Goal: Communication & Community: Connect with others

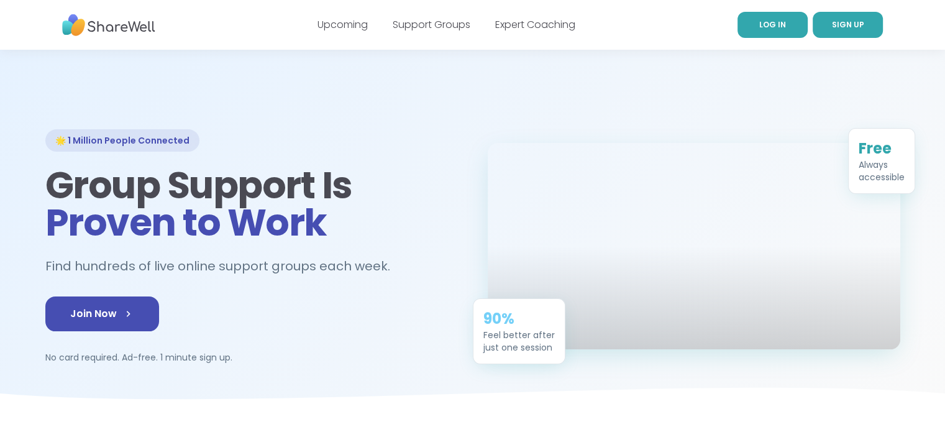
click at [763, 27] on span "LOG IN" at bounding box center [773, 24] width 27 height 11
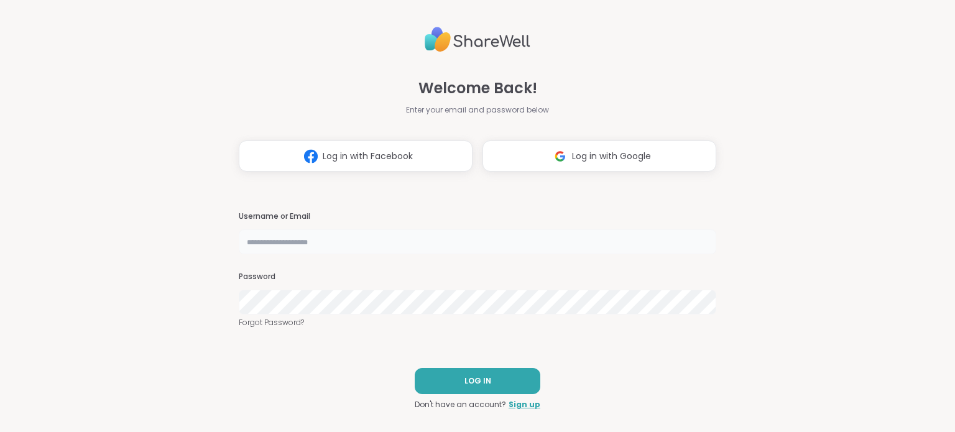
drag, startPoint x: 341, startPoint y: 244, endPoint x: 344, endPoint y: 236, distance: 7.9
click at [341, 244] on input "text" at bounding box center [477, 241] width 477 height 25
click at [367, 240] on input "text" at bounding box center [477, 241] width 477 height 25
type input "********"
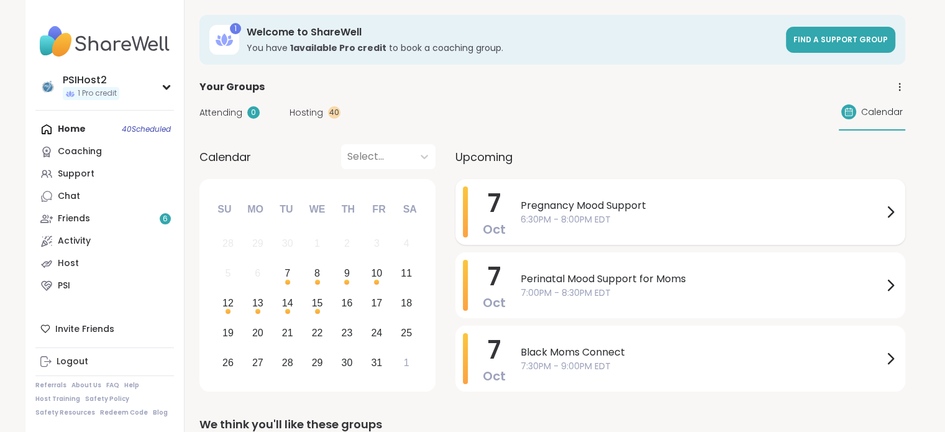
click at [663, 214] on span "6:30PM - 8:00PM EDT" at bounding box center [702, 219] width 362 height 13
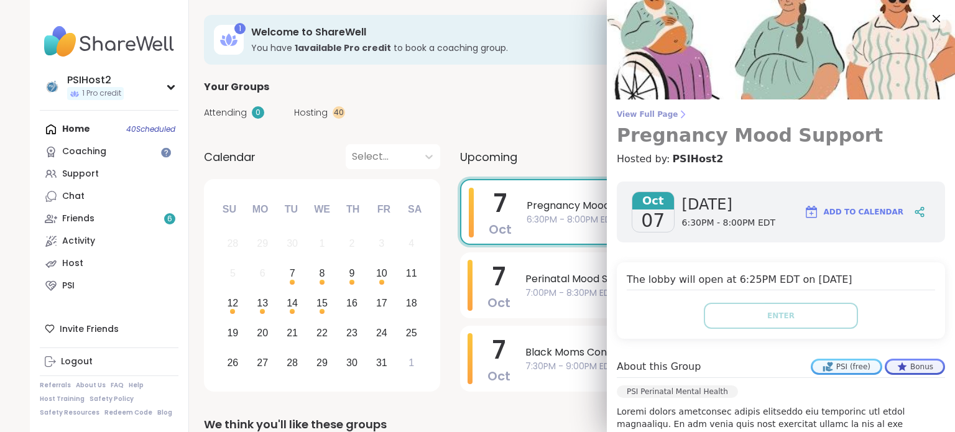
click at [646, 114] on span "View Full Page" at bounding box center [781, 114] width 328 height 10
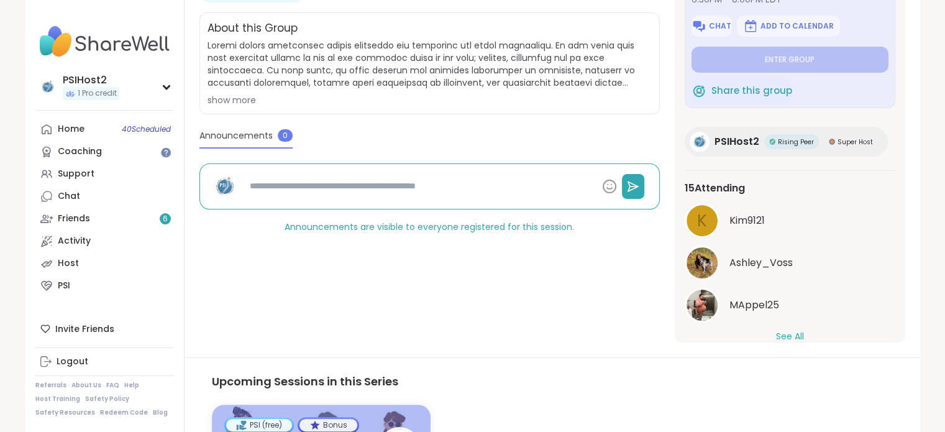
scroll to position [25, 0]
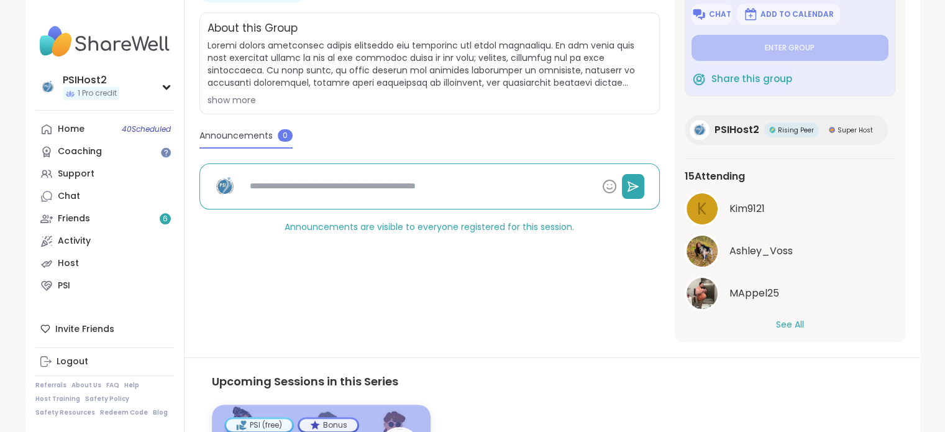
click at [770, 327] on div "See All" at bounding box center [790, 324] width 211 height 13
click at [780, 323] on button "See All" at bounding box center [790, 324] width 28 height 13
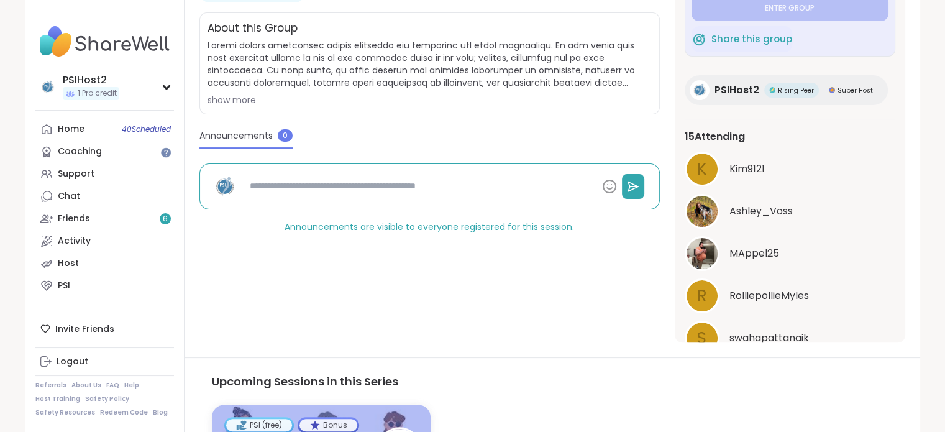
scroll to position [87, 0]
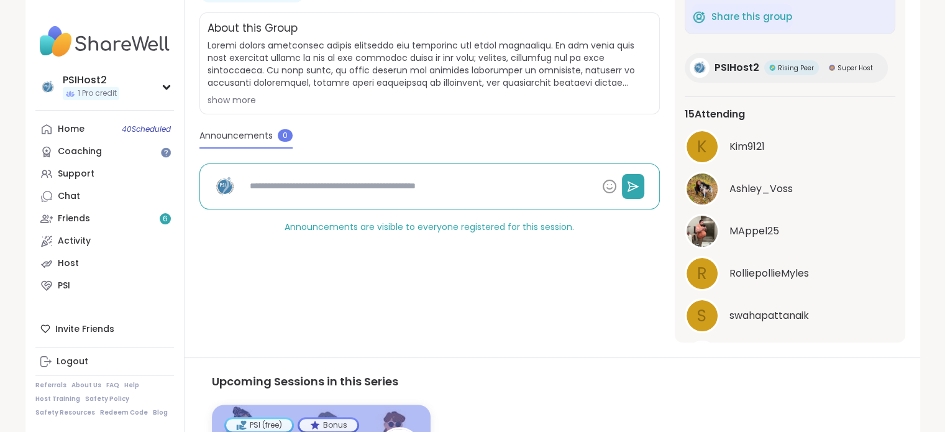
click at [737, 223] on div "MAppel25" at bounding box center [790, 231] width 211 height 35
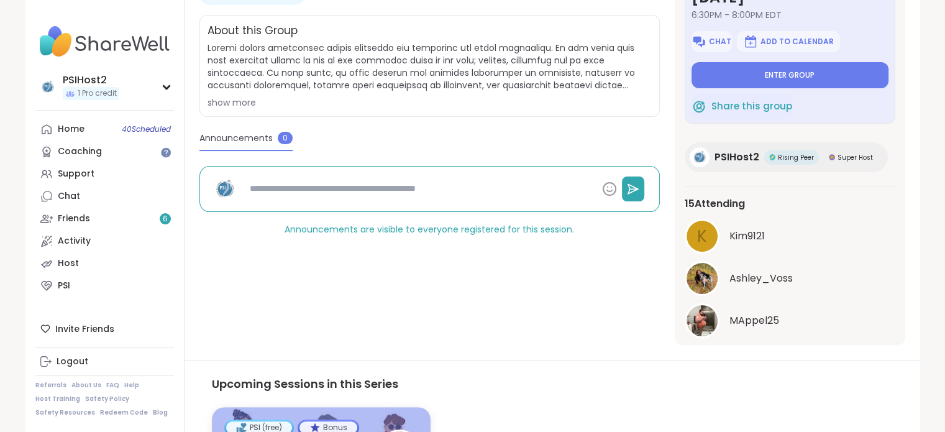
scroll to position [124, 0]
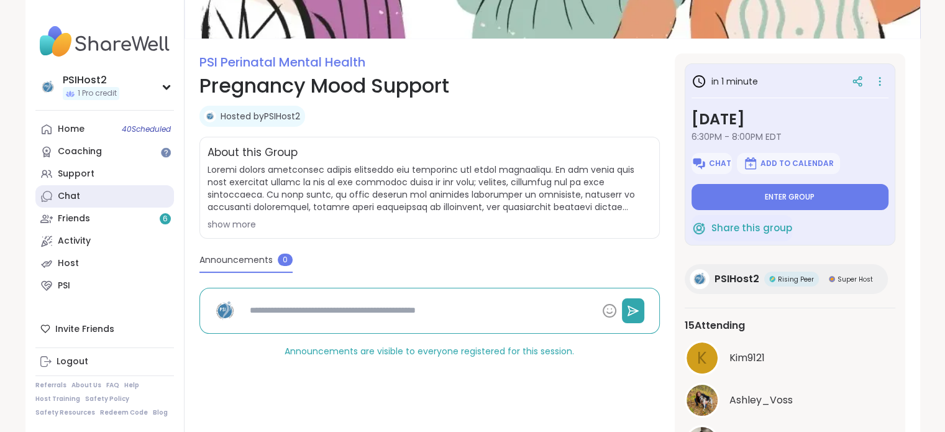
click at [97, 191] on link "Chat" at bounding box center [104, 196] width 139 height 22
type textarea "*"
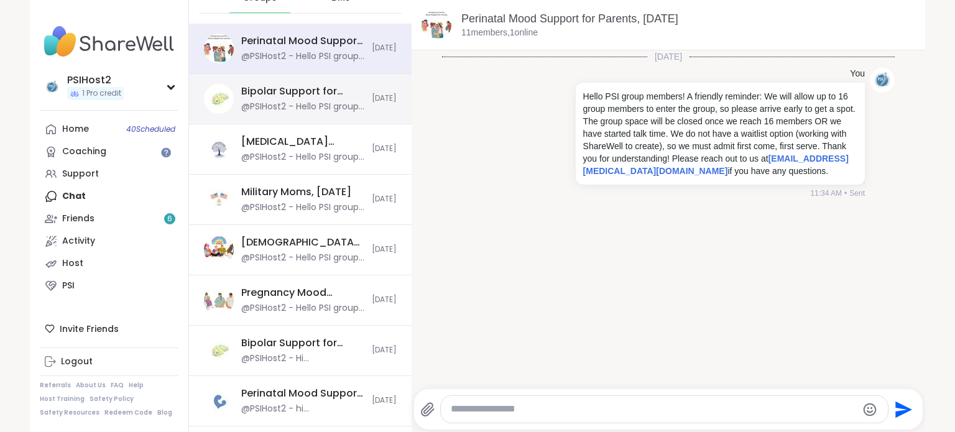
scroll to position [124, 0]
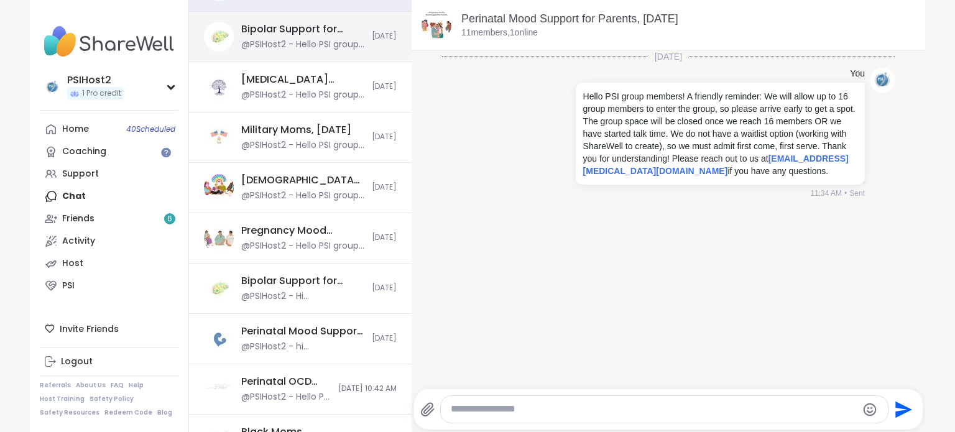
click at [326, 183] on div "Queer & Trans Parents, Oct 08" at bounding box center [302, 180] width 123 height 14
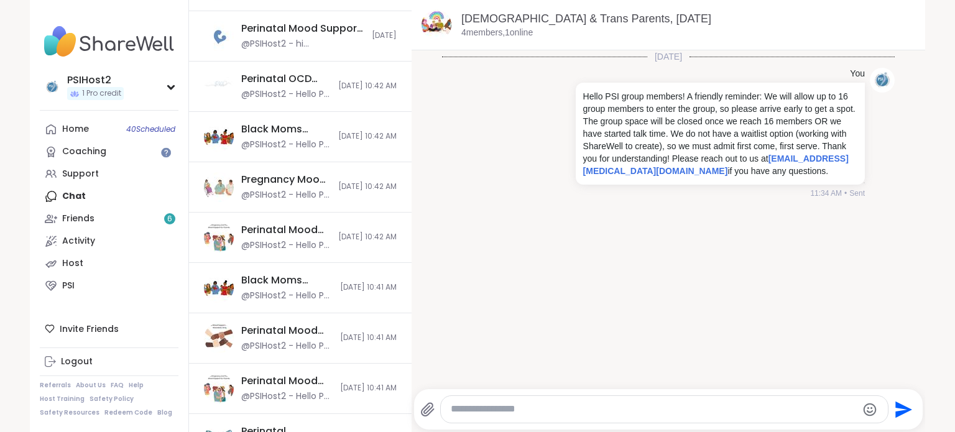
scroll to position [435, 0]
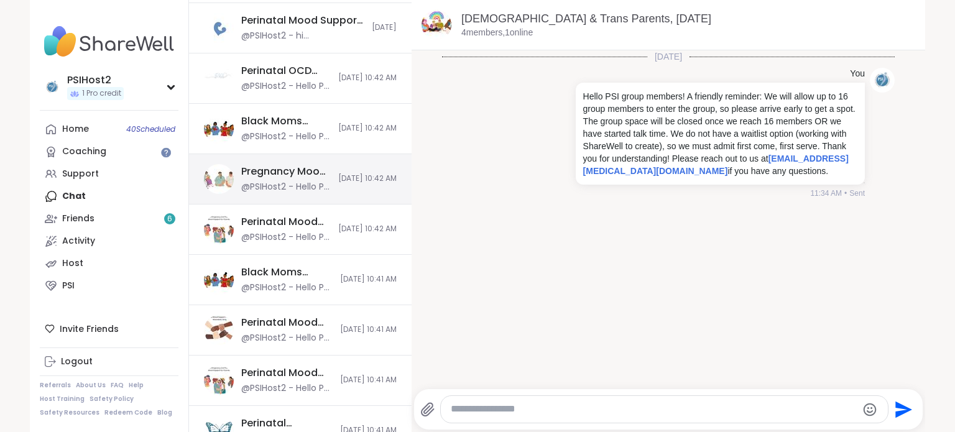
click at [303, 183] on div "@PSIHost2 - Hello PSI group members! A friendly reminder: We will allow up to 1…" at bounding box center [286, 187] width 90 height 12
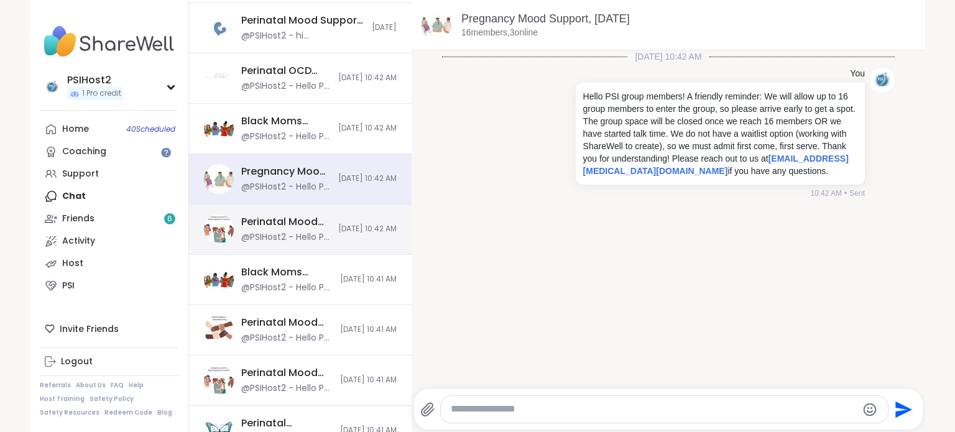
click at [298, 223] on div "Perinatal Mood Support for Parents, Oct 07" at bounding box center [286, 222] width 90 height 14
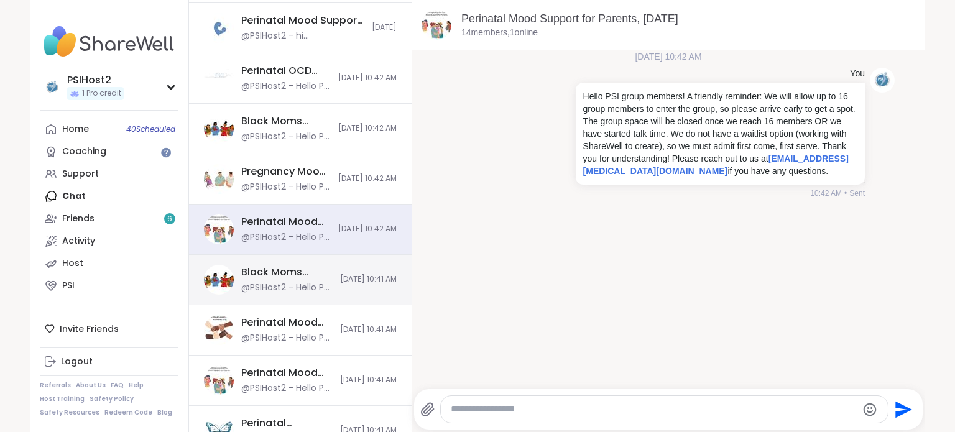
scroll to position [497, 0]
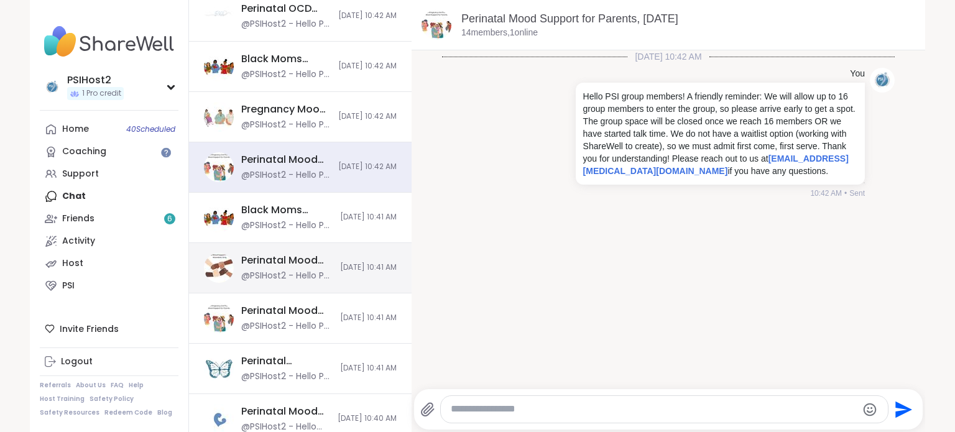
click at [288, 270] on div "@PSIHost2 - Hello PSI group members! A friendly reminder: We will allow up to 1…" at bounding box center [286, 276] width 91 height 12
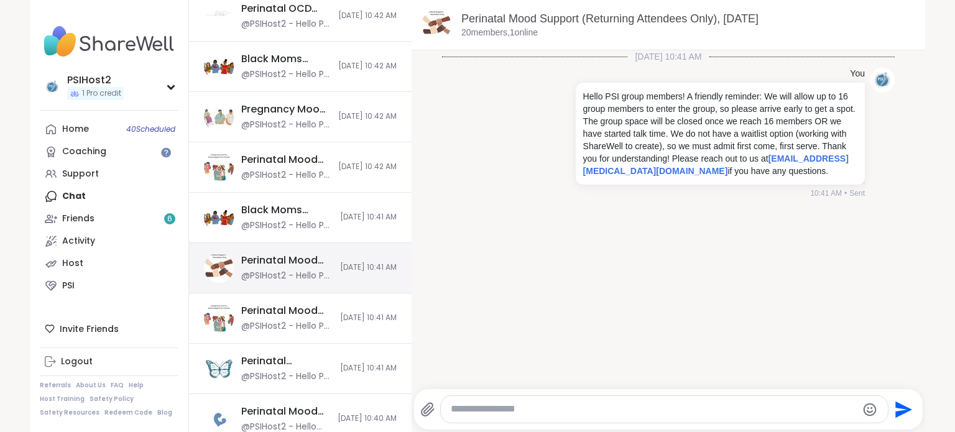
scroll to position [559, 0]
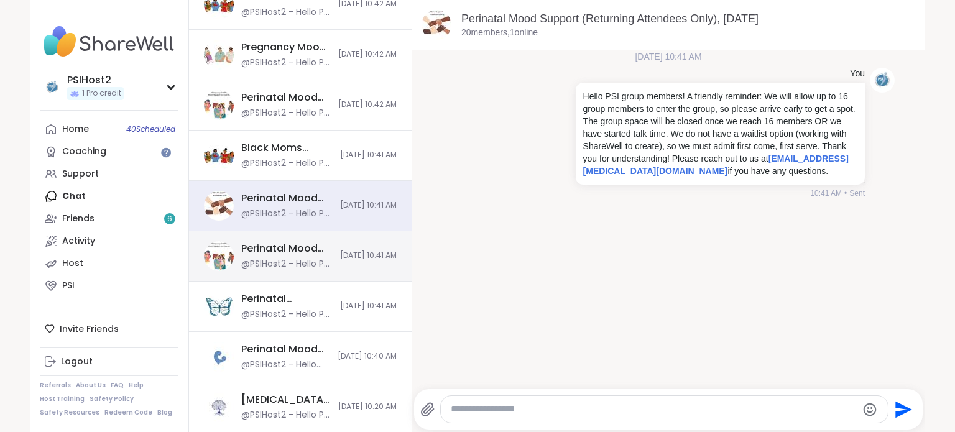
click at [295, 258] on div "@PSIHost2 - Hello PSI group members! A friendly reminder: We will allow up to 1…" at bounding box center [286, 264] width 91 height 12
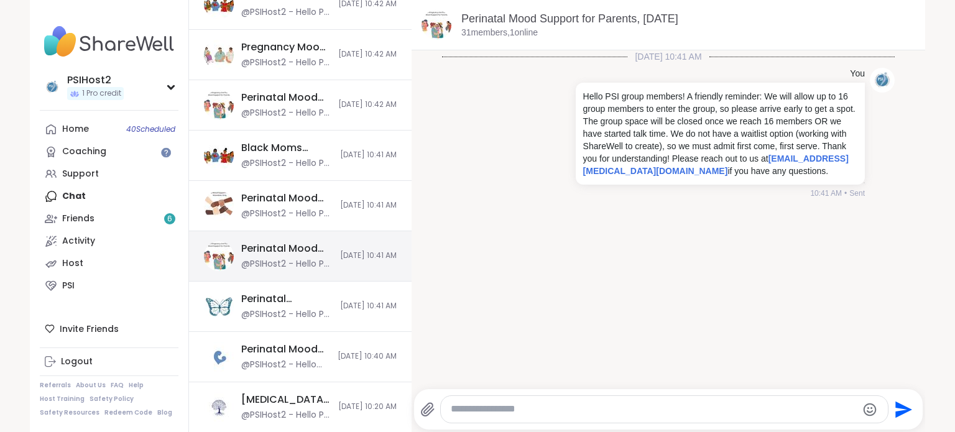
scroll to position [622, 0]
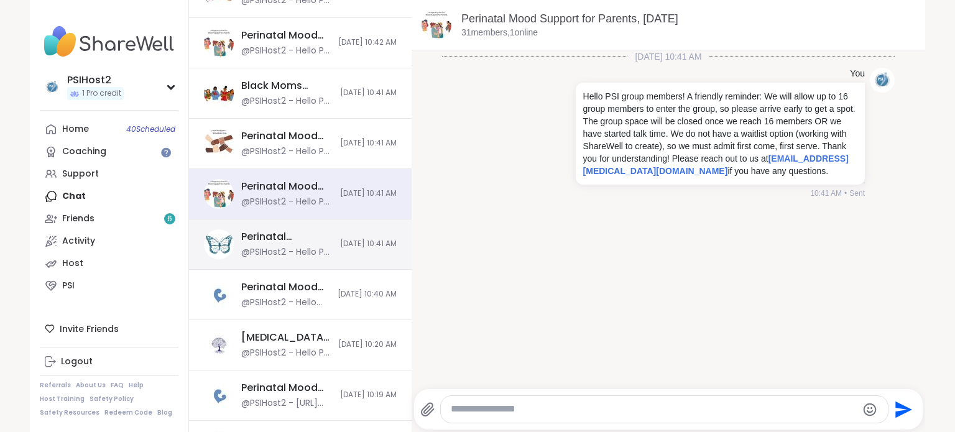
click at [288, 254] on div "@PSIHost2 - Hello PSI group members! A friendly reminder: We will allow up to 1…" at bounding box center [286, 252] width 91 height 12
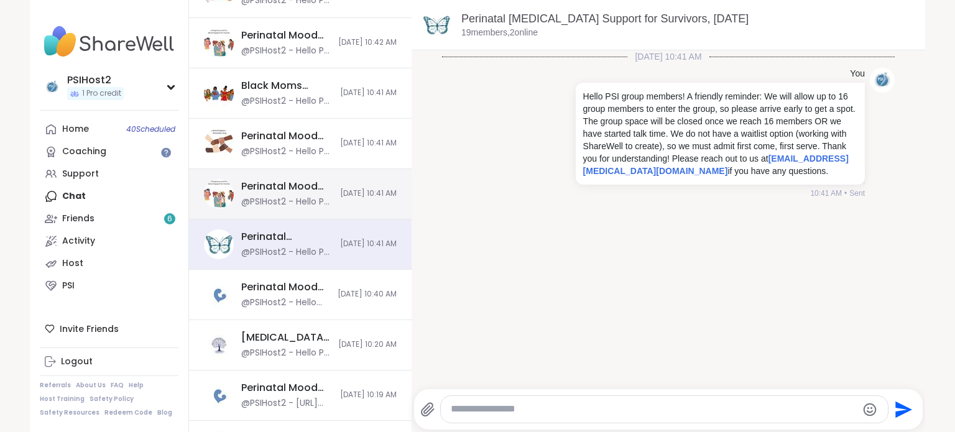
click at [278, 196] on div "@PSIHost2 - Hello PSI group members! A friendly reminder: We will allow up to 1…" at bounding box center [286, 202] width 91 height 12
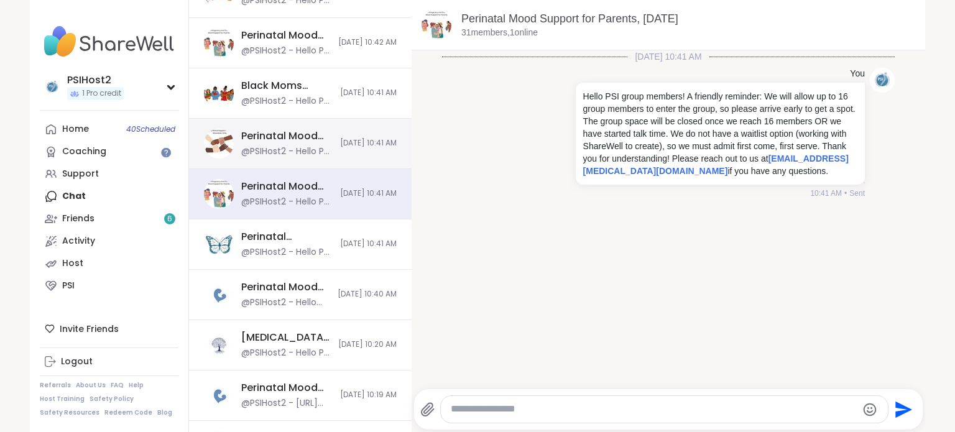
click at [274, 155] on div "@PSIHost2 - Hello PSI group members! A friendly reminder: We will allow up to 1…" at bounding box center [286, 151] width 91 height 12
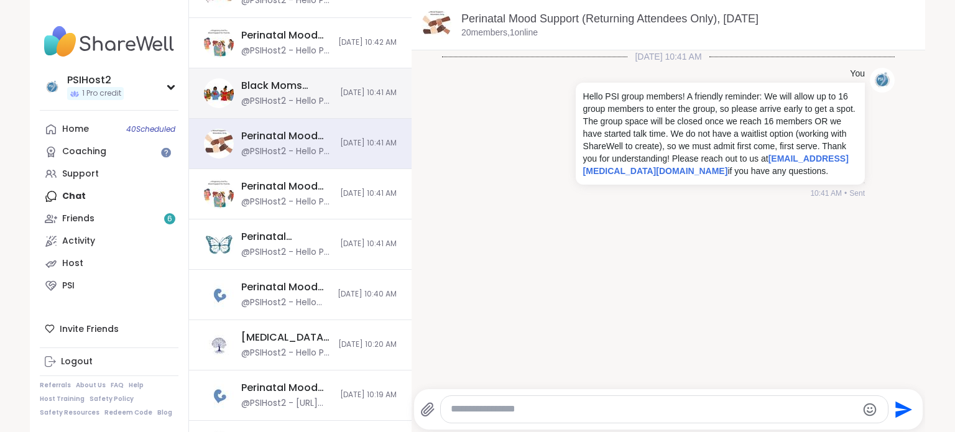
click at [270, 88] on div "Black Moms Connect, Oct 07" at bounding box center [286, 86] width 91 height 14
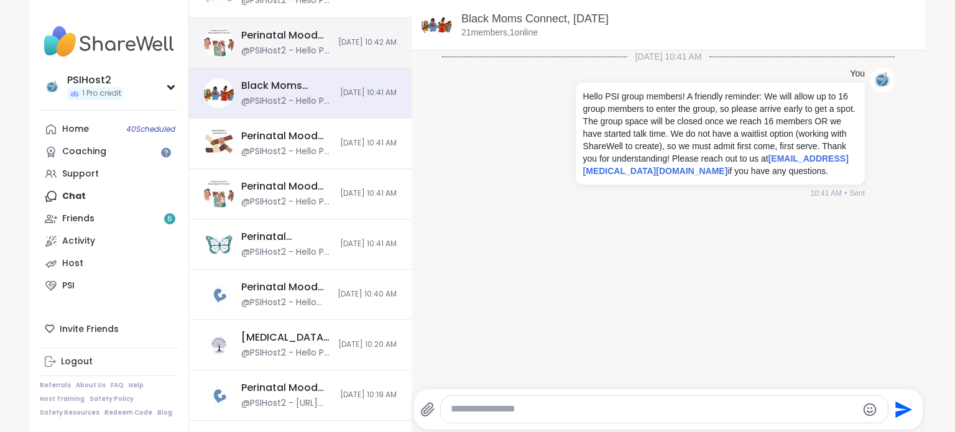
click at [279, 47] on div "@PSIHost2 - Hello PSI group members! A friendly reminder: We will allow up to 1…" at bounding box center [286, 51] width 90 height 12
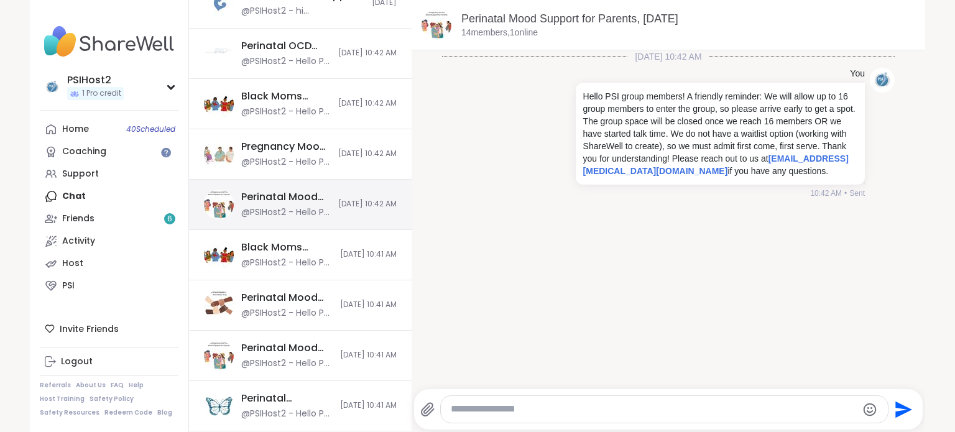
scroll to position [435, 0]
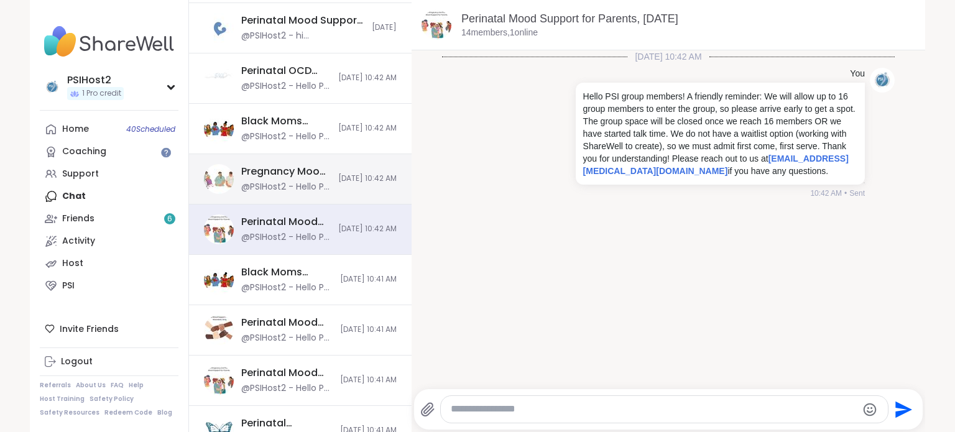
click at [278, 171] on div "Pregnancy Mood Support, Oct 07" at bounding box center [286, 172] width 90 height 14
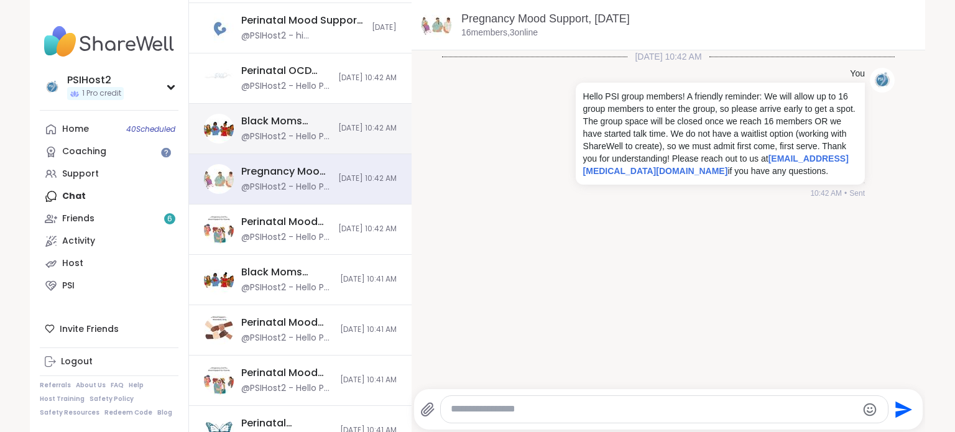
click at [277, 131] on div "@PSIHost2 - Hello PSI group members! A friendly reminder: We will allow up to 1…" at bounding box center [286, 137] width 90 height 12
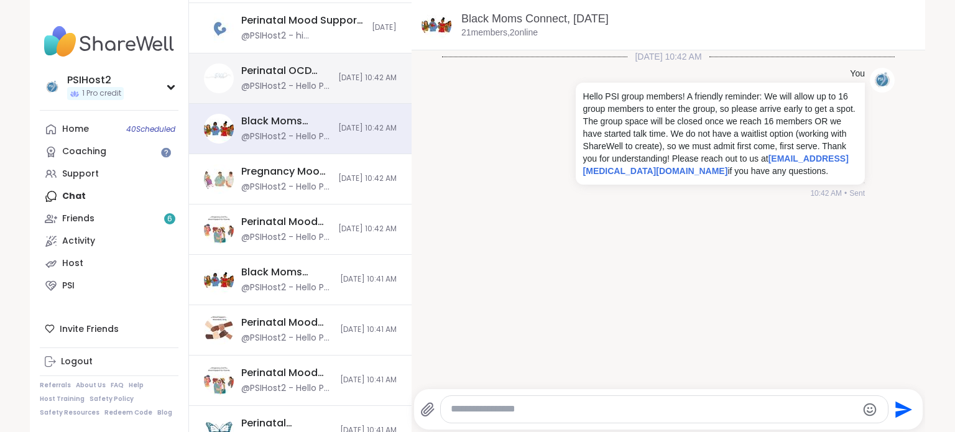
click at [286, 85] on div "@PSIHost2 - Hello PSI group members! A friendly reminder: We will allow up to 1…" at bounding box center [286, 86] width 90 height 12
